Goal: Information Seeking & Learning: Learn about a topic

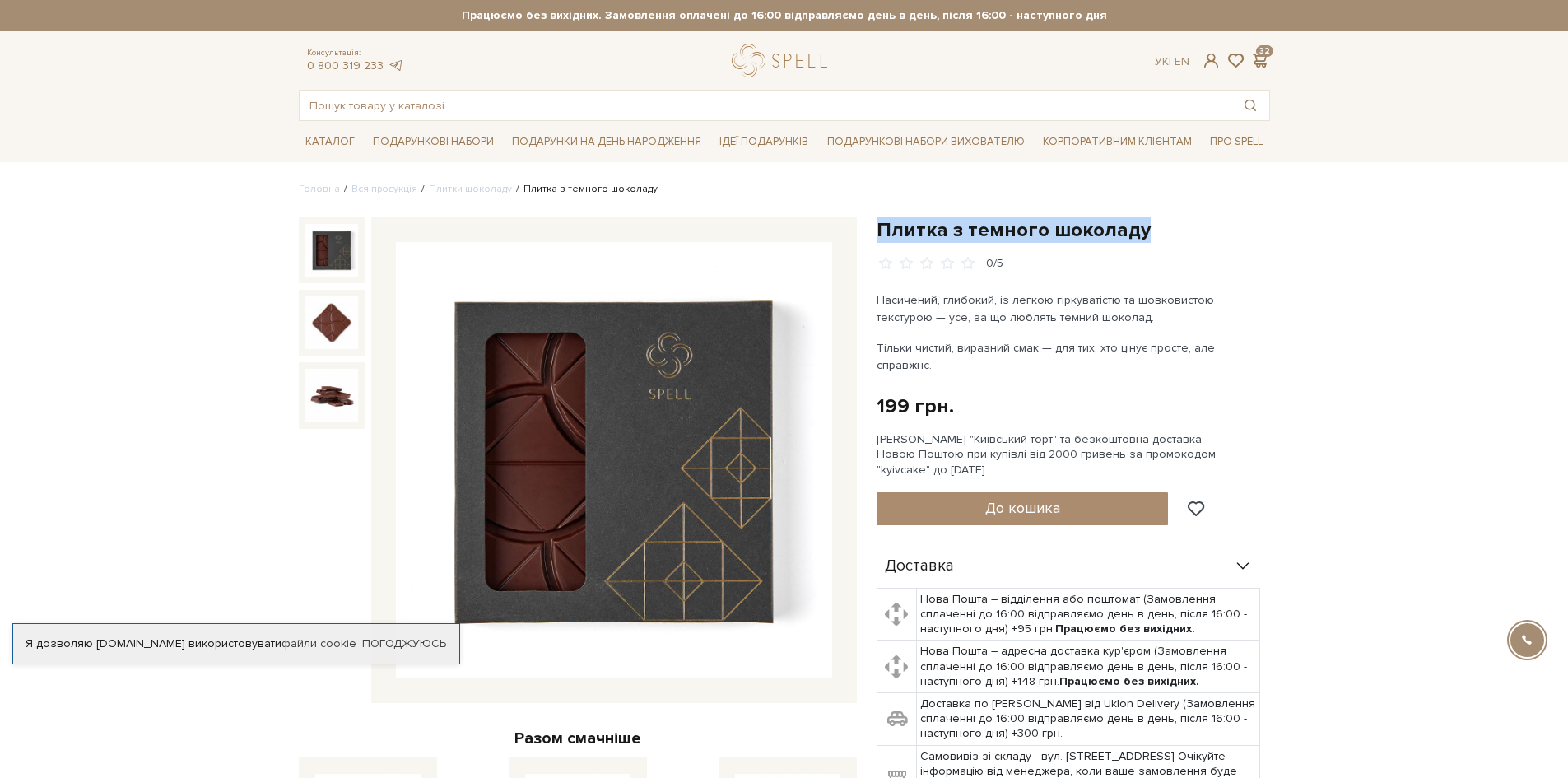
drag, startPoint x: 1150, startPoint y: 233, endPoint x: 869, endPoint y: 236, distance: 281.0
click at [869, 236] on div "Плитка з темного шоколаду 0/5 Насичений, глибокий, із легкою гіркуватістю та шо…" at bounding box center [1073, 662] width 413 height 890
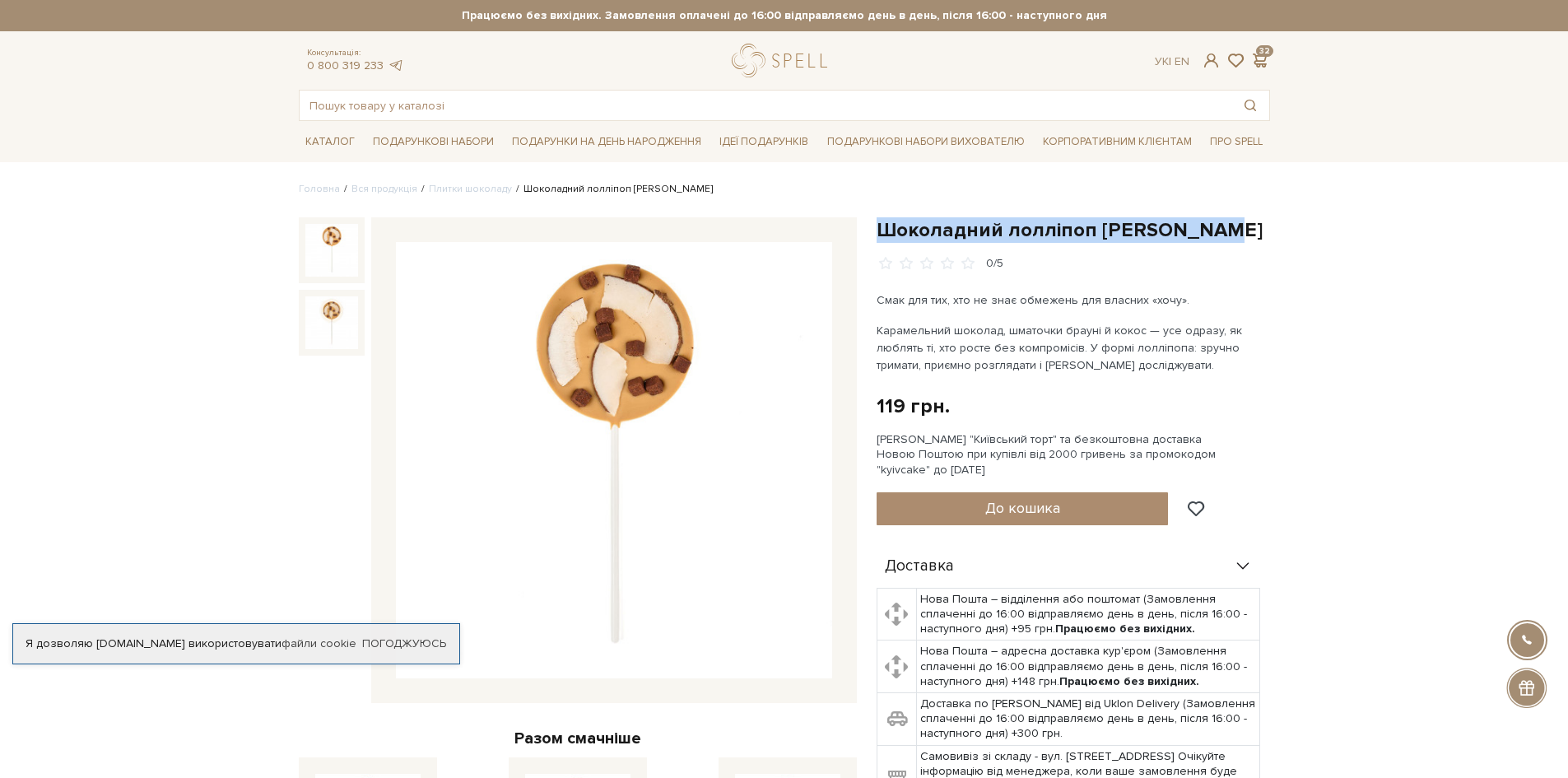
drag, startPoint x: 1214, startPoint y: 221, endPoint x: 883, endPoint y: 224, distance: 331.0
click at [883, 224] on h1 "Шоколадний лолліпоп [PERSON_NAME]" at bounding box center [1073, 230] width 393 height 26
copy h1 "Шоколадний лолліпоп [PERSON_NAME]"
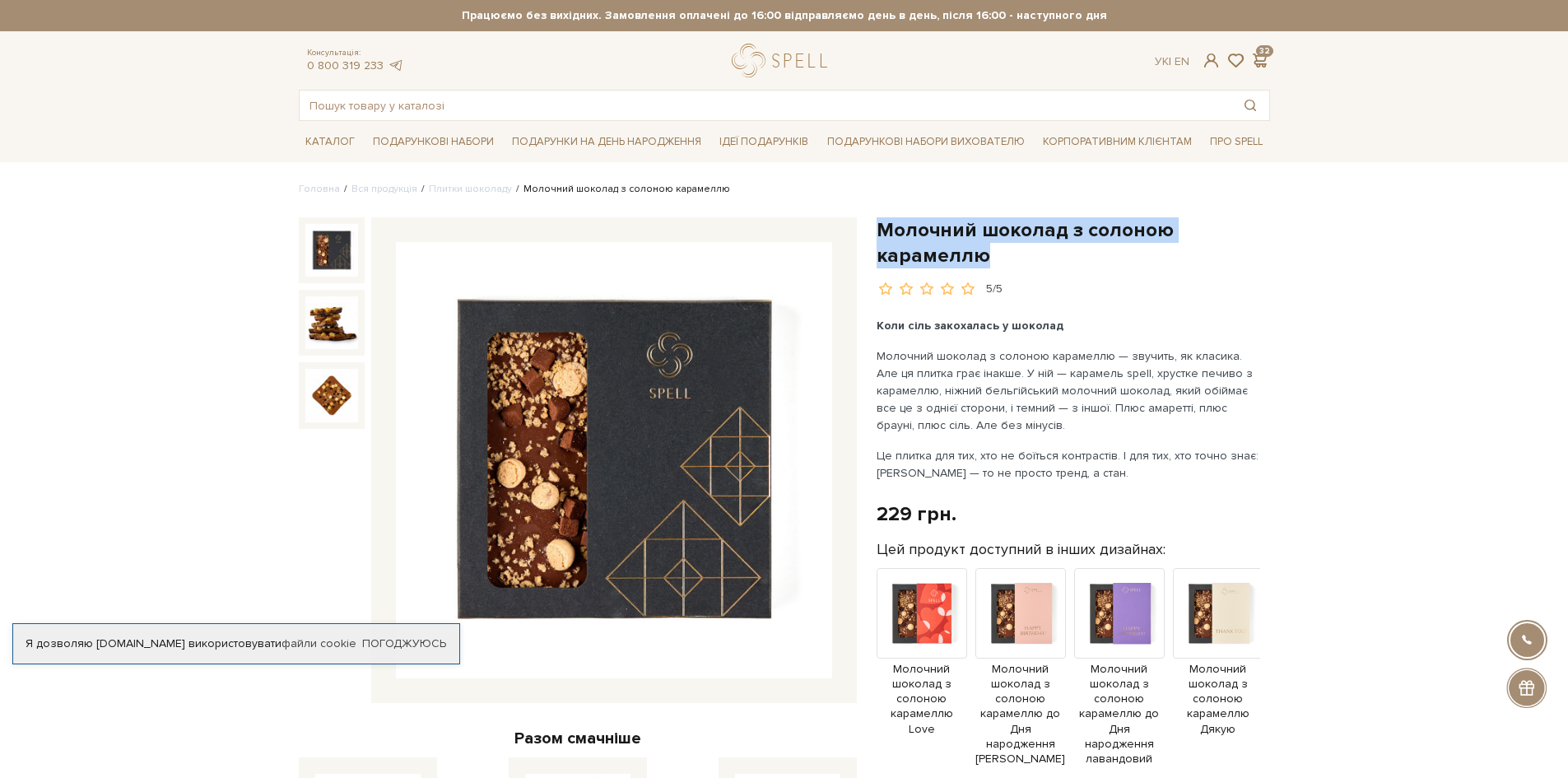
drag, startPoint x: 984, startPoint y: 255, endPoint x: 881, endPoint y: 229, distance: 106.2
click at [881, 229] on h1 "Молочний шоколад з солоною карамеллю" at bounding box center [1073, 243] width 393 height 51
copy h1 "Молочний шоколад з солоною карамеллю"
